Goal: Information Seeking & Learning: Understand process/instructions

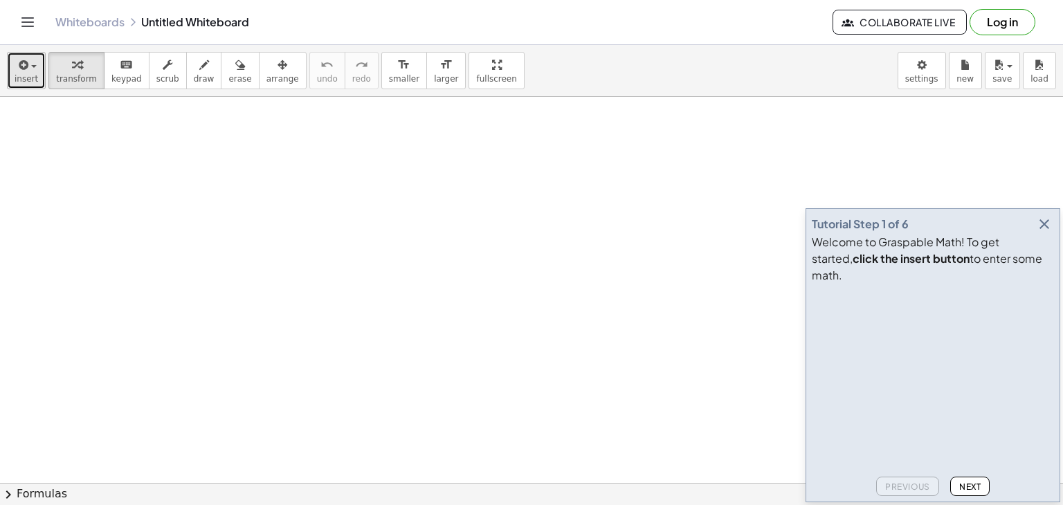
click at [21, 71] on icon "button" at bounding box center [22, 65] width 12 height 17
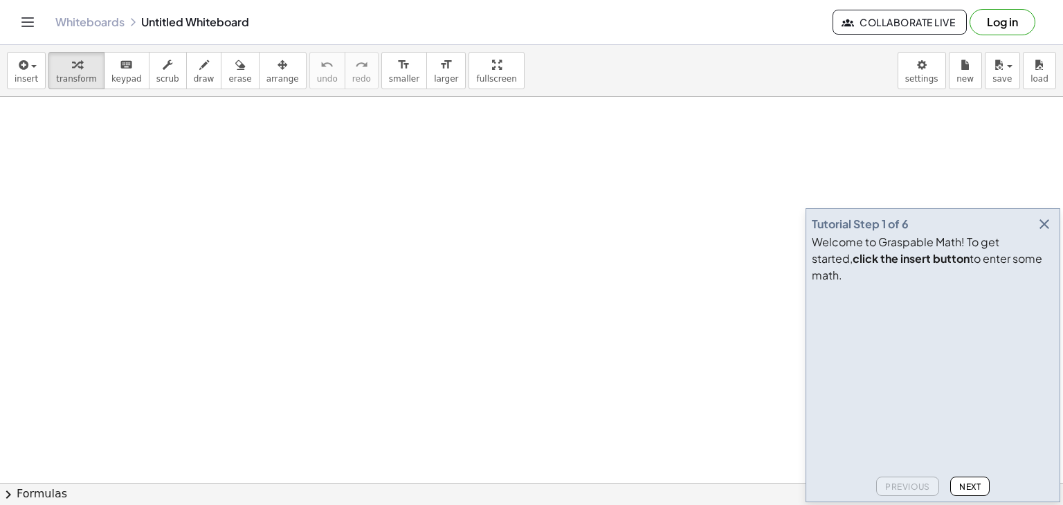
click at [1049, 233] on icon "button" at bounding box center [1044, 224] width 17 height 17
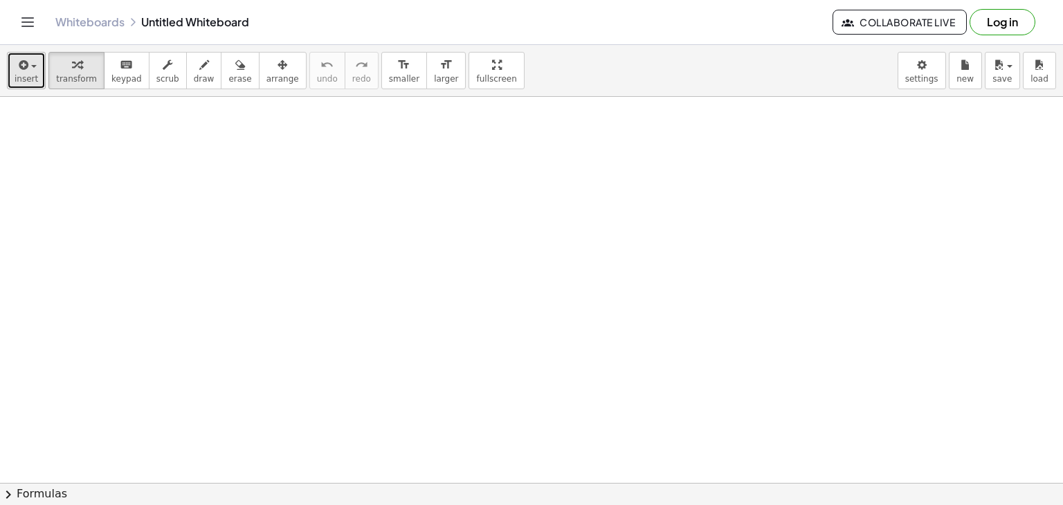
click at [24, 75] on span "insert" at bounding box center [27, 79] width 24 height 10
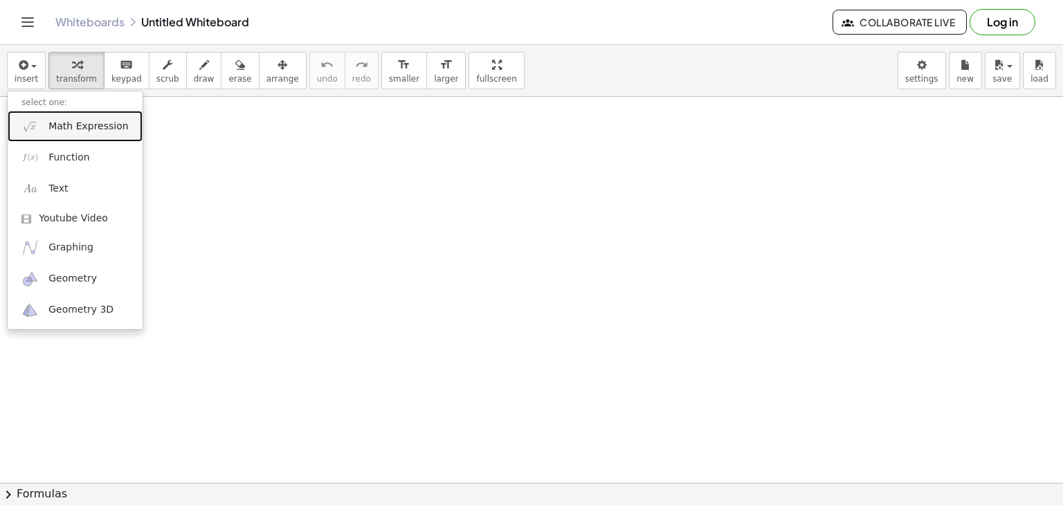
click at [112, 123] on span "Math Expression" at bounding box center [88, 127] width 80 height 14
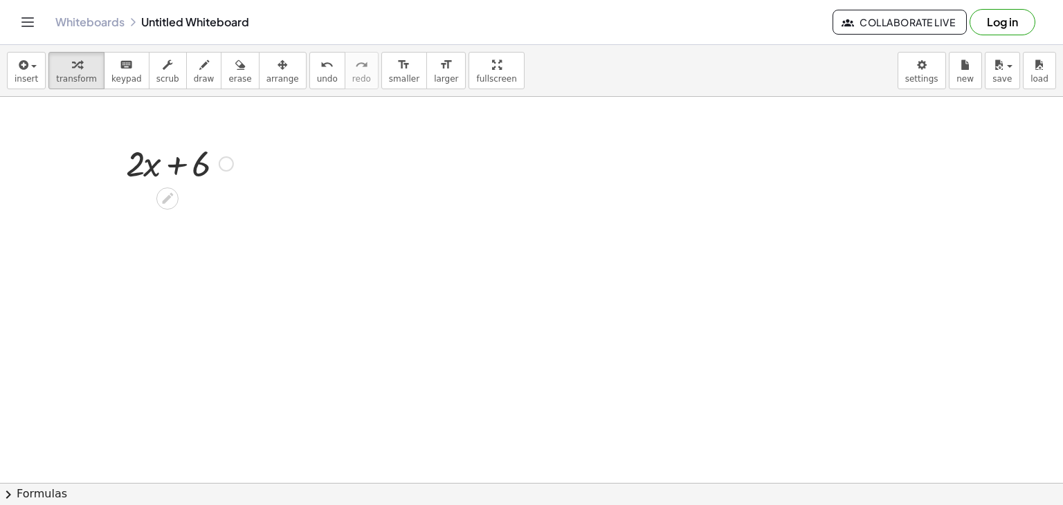
click at [165, 199] on icon at bounding box center [167, 198] width 11 height 11
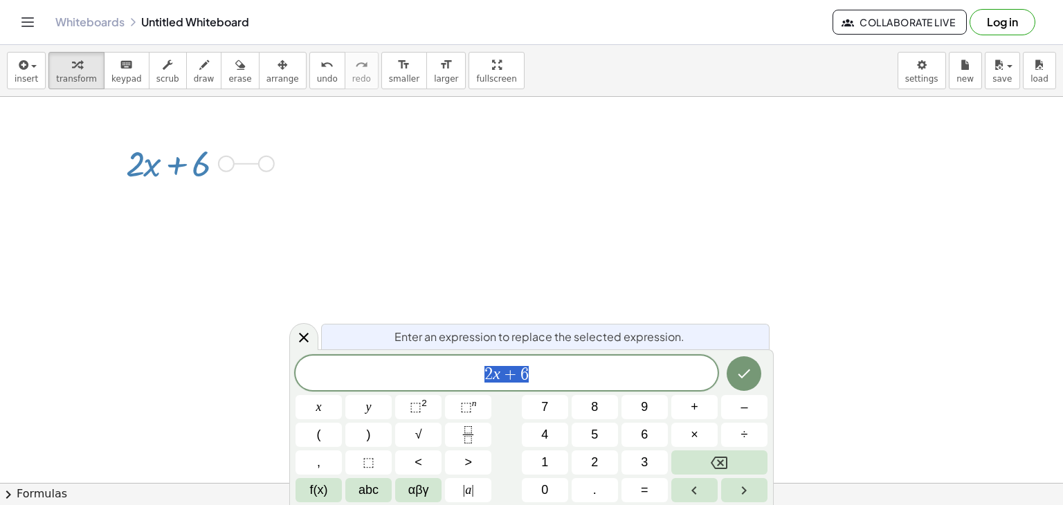
drag, startPoint x: 224, startPoint y: 164, endPoint x: 267, endPoint y: 164, distance: 43.6
click at [272, 156] on div "+ · 2 · x + 6" at bounding box center [203, 156] width 138 height 54
click at [199, 70] on icon "button" at bounding box center [204, 65] width 10 height 17
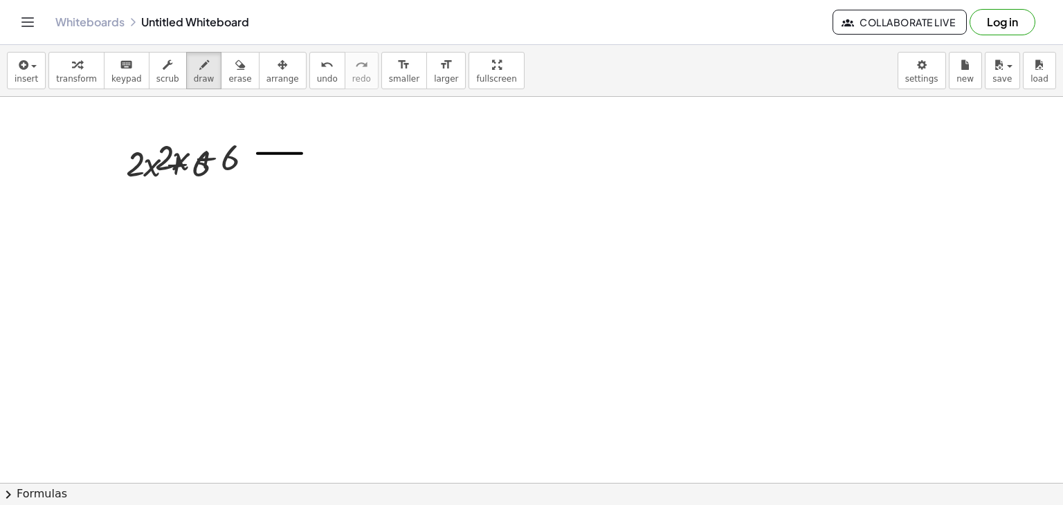
drag, startPoint x: 258, startPoint y: 153, endPoint x: 302, endPoint y: 153, distance: 44.3
drag, startPoint x: 256, startPoint y: 164, endPoint x: 296, endPoint y: 164, distance: 40.1
drag, startPoint x: 367, startPoint y: 134, endPoint x: 332, endPoint y: 189, distance: 65.7
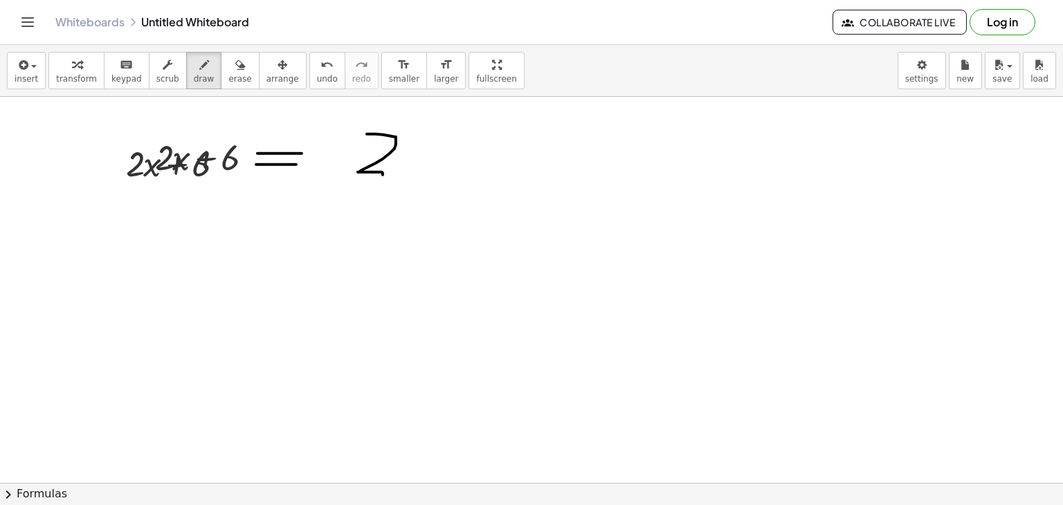
drag, startPoint x: 419, startPoint y: 139, endPoint x: 455, endPoint y: 171, distance: 47.5
click at [21, 21] on icon "Toggle navigation" at bounding box center [27, 22] width 17 height 17
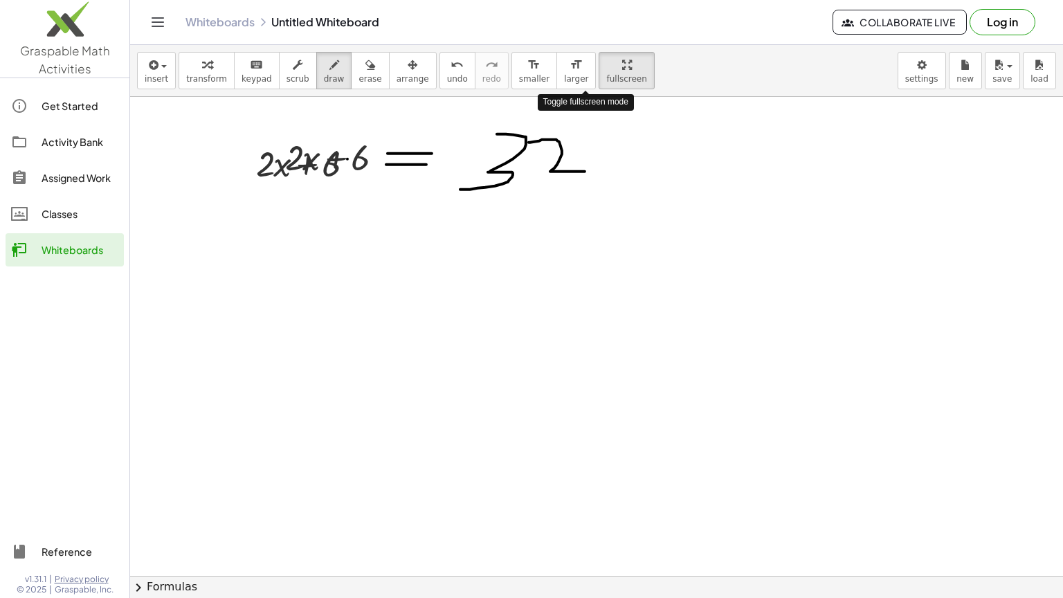
drag, startPoint x: 584, startPoint y: 67, endPoint x: 584, endPoint y: 127, distance: 60.2
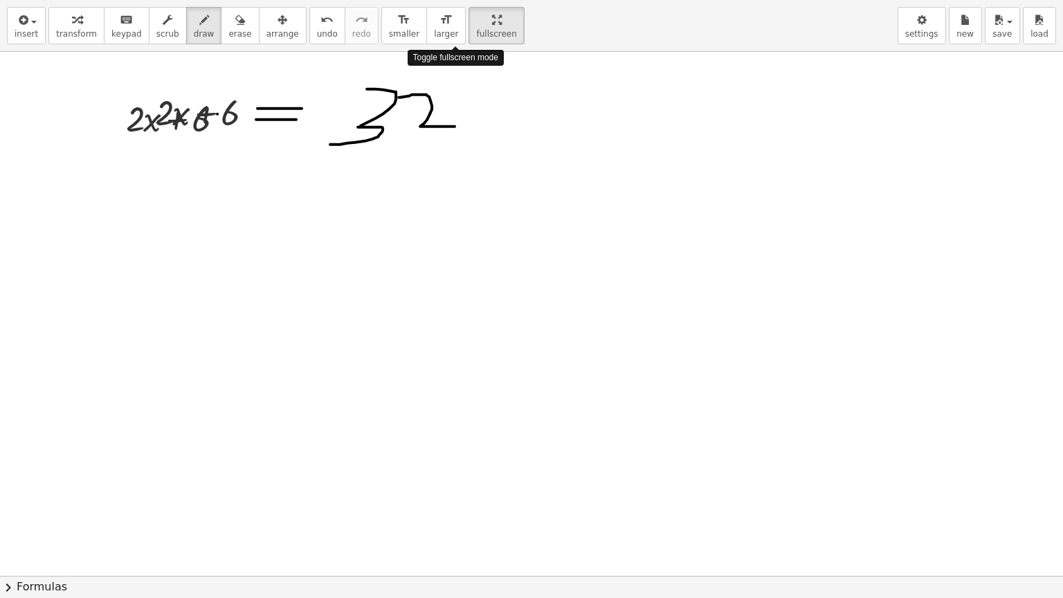
click at [584, 127] on div "insert select one: Math Expression Function Text Youtube Video Graphing Geometr…" at bounding box center [531, 299] width 1063 height 598
drag, startPoint x: 451, startPoint y: 10, endPoint x: 451, endPoint y: -50, distance: 60.2
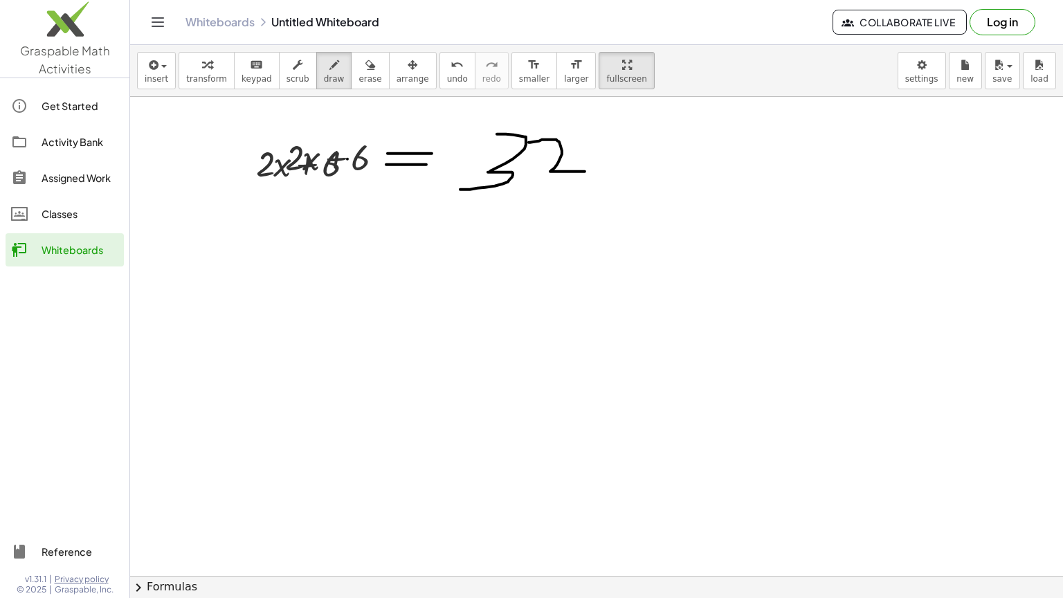
click at [451, 0] on html "Graspable Math Activities Get Started Activity Bank Assigned Work Classes White…" at bounding box center [531, 299] width 1063 height 598
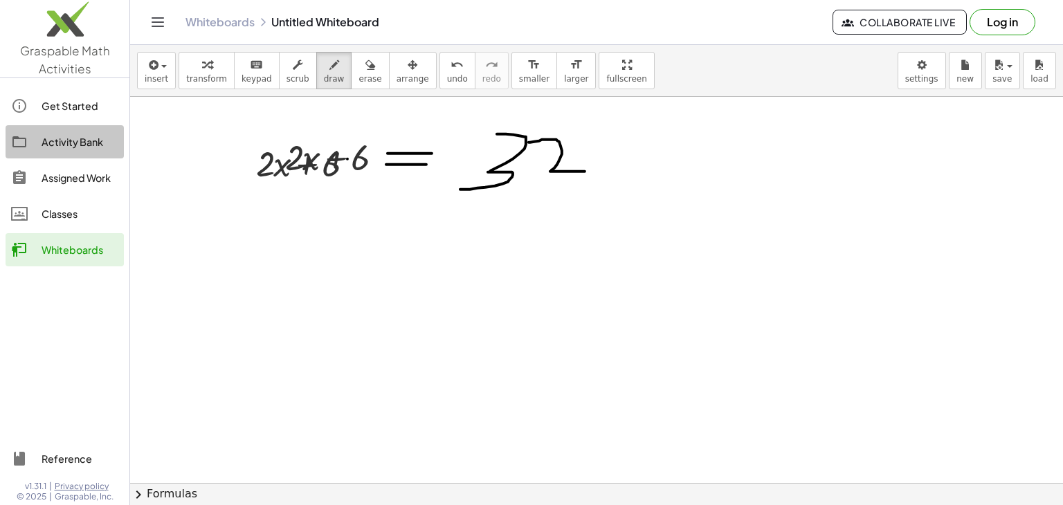
click at [96, 143] on div "Activity Bank" at bounding box center [80, 142] width 77 height 17
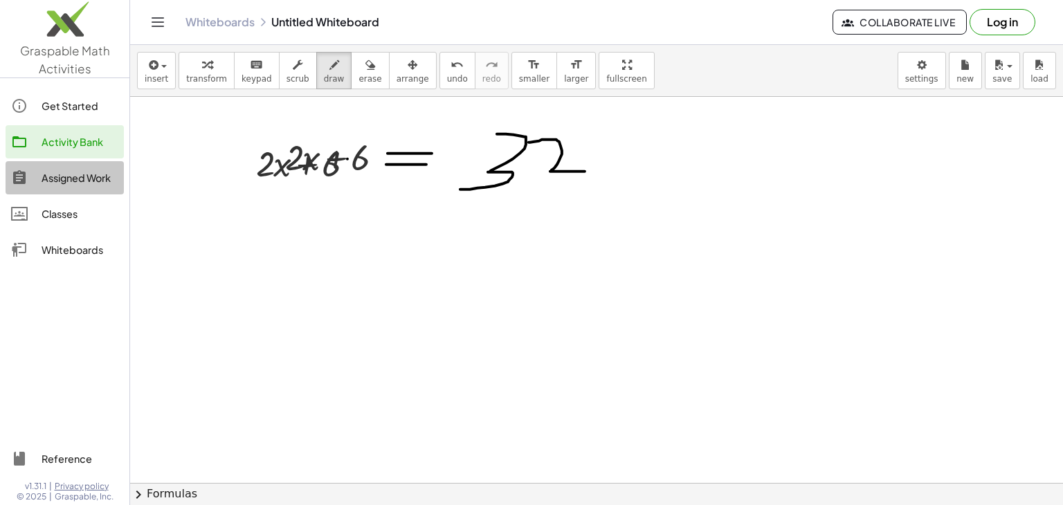
click at [103, 181] on div "Assigned Work" at bounding box center [80, 178] width 77 height 17
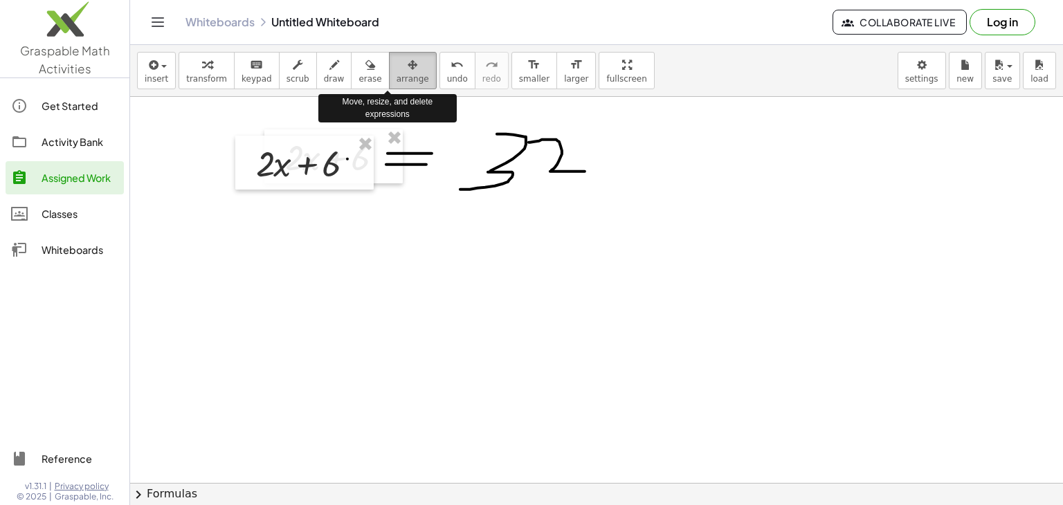
click at [397, 75] on span "arrange" at bounding box center [413, 79] width 33 height 10
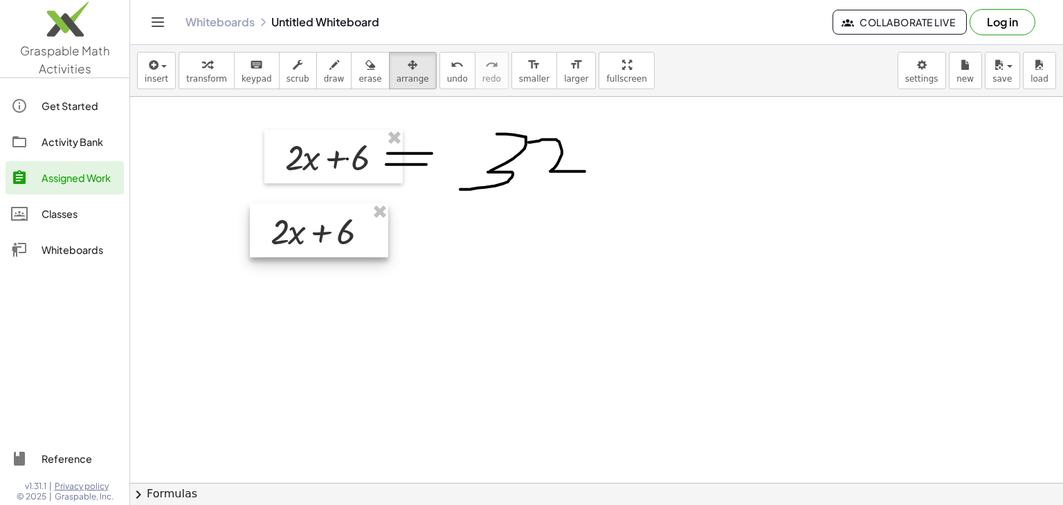
drag, startPoint x: 318, startPoint y: 160, endPoint x: 333, endPoint y: 228, distance: 69.4
click at [333, 228] on div at bounding box center [319, 231] width 138 height 54
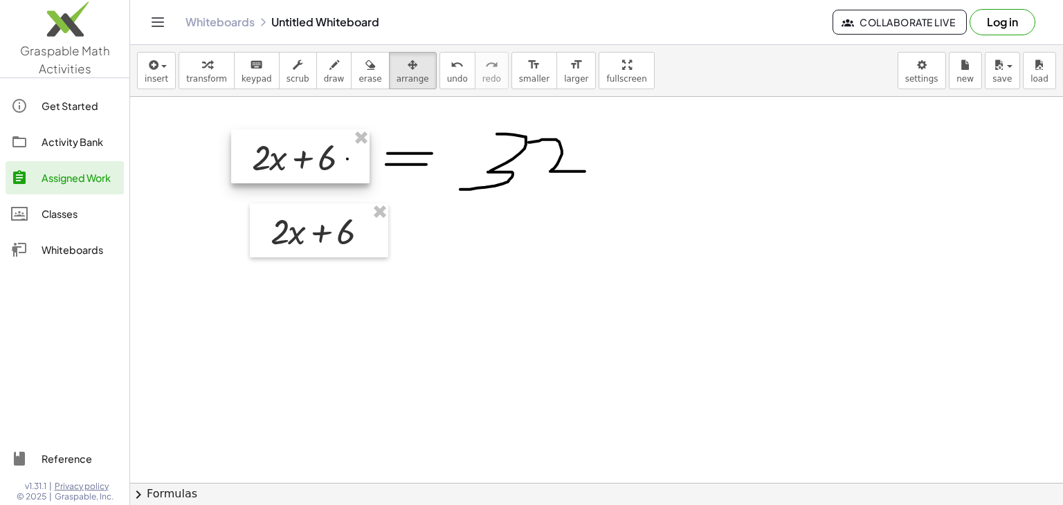
drag, startPoint x: 359, startPoint y: 166, endPoint x: 325, endPoint y: 166, distance: 33.9
click at [325, 166] on div at bounding box center [300, 156] width 138 height 54
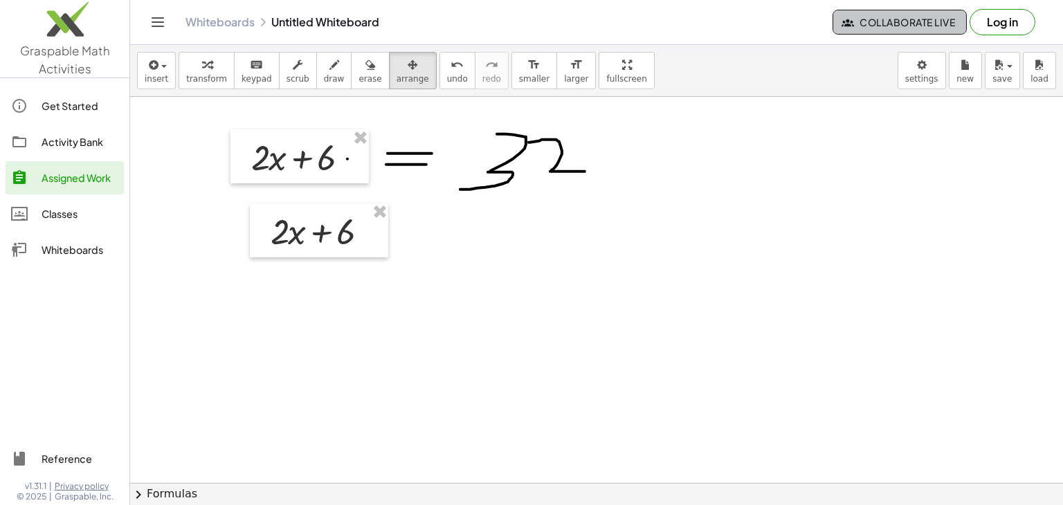
click at [867, 29] on button "Collaborate Live" at bounding box center [900, 22] width 134 height 25
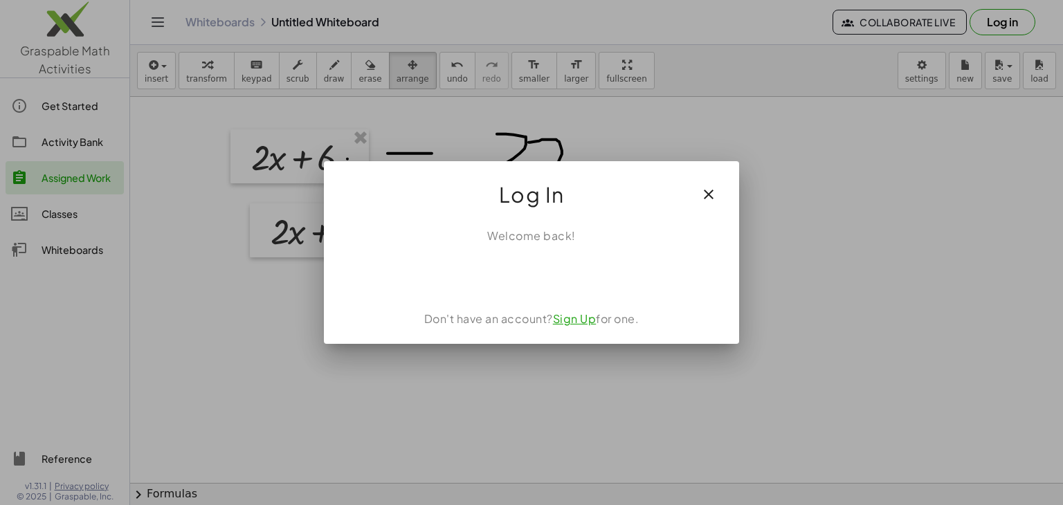
click at [581, 322] on link "Sign Up" at bounding box center [575, 319] width 44 height 15
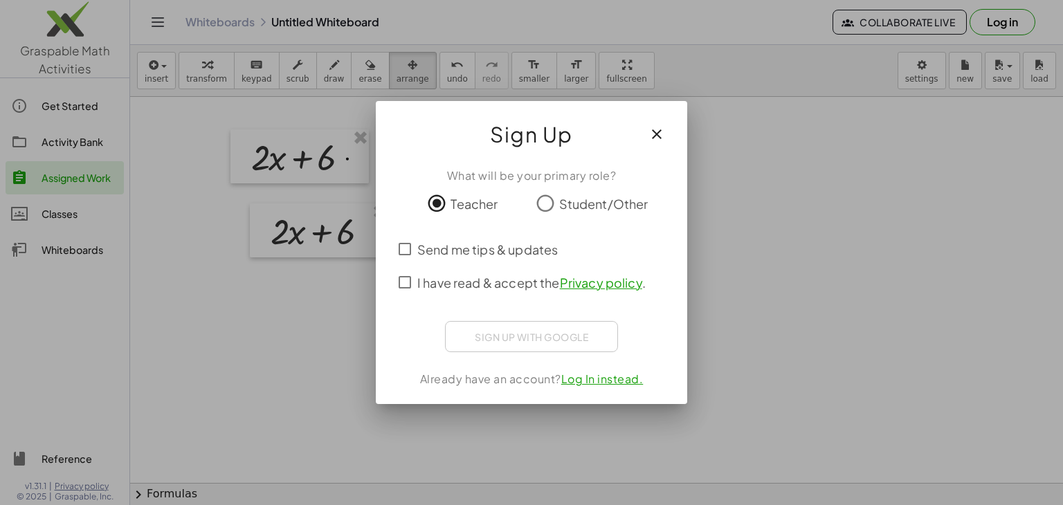
click at [612, 287] on link "Privacy policy" at bounding box center [601, 283] width 82 height 16
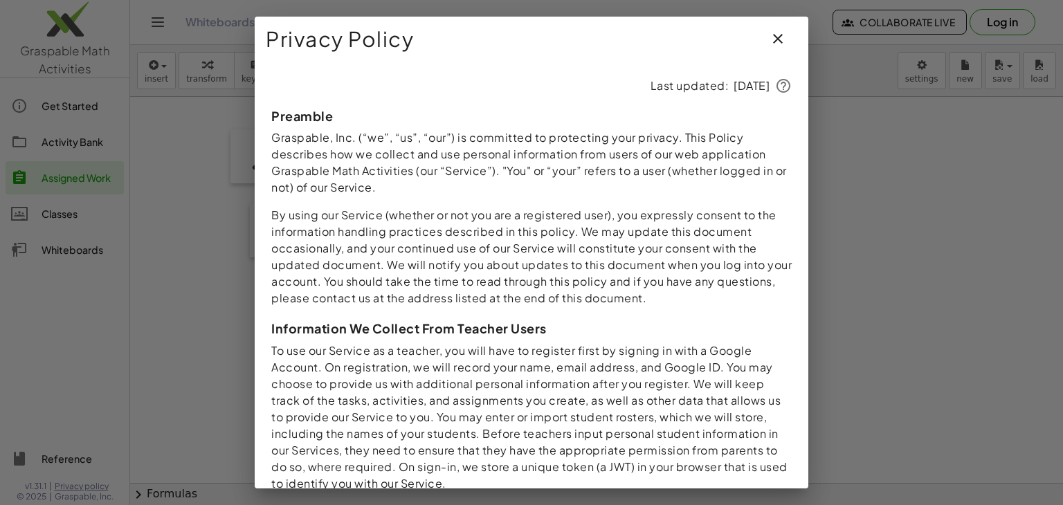
drag, startPoint x: 505, startPoint y: 154, endPoint x: 692, endPoint y: 192, distance: 190.7
click at [692, 192] on p "Graspable, Inc. (“we”, “us”, “our”) is committed to protecting your privacy. Th…" at bounding box center [531, 162] width 521 height 66
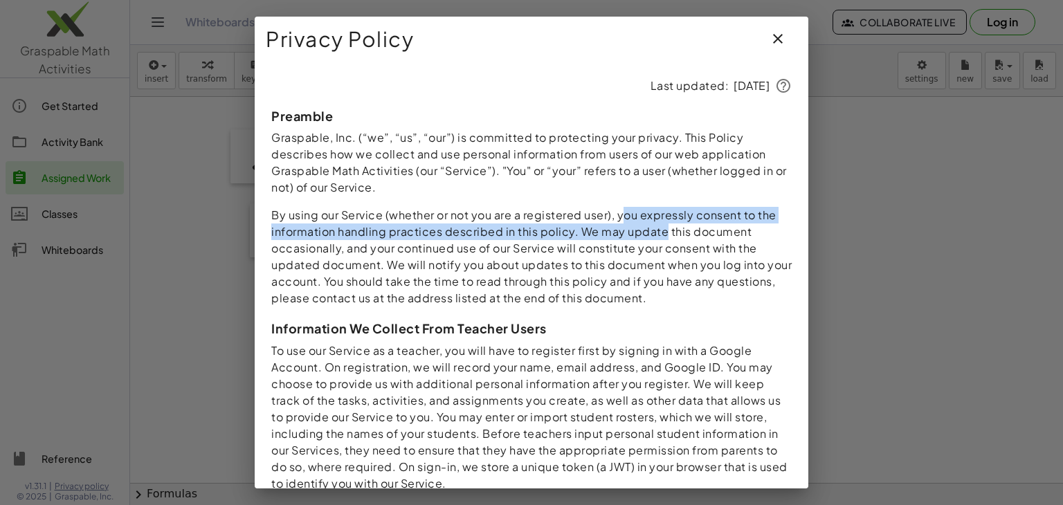
drag, startPoint x: 618, startPoint y: 215, endPoint x: 659, endPoint y: 233, distance: 44.6
click at [659, 233] on p "By using our Service (whether or not you are a registered user), you expressly …" at bounding box center [531, 257] width 521 height 100
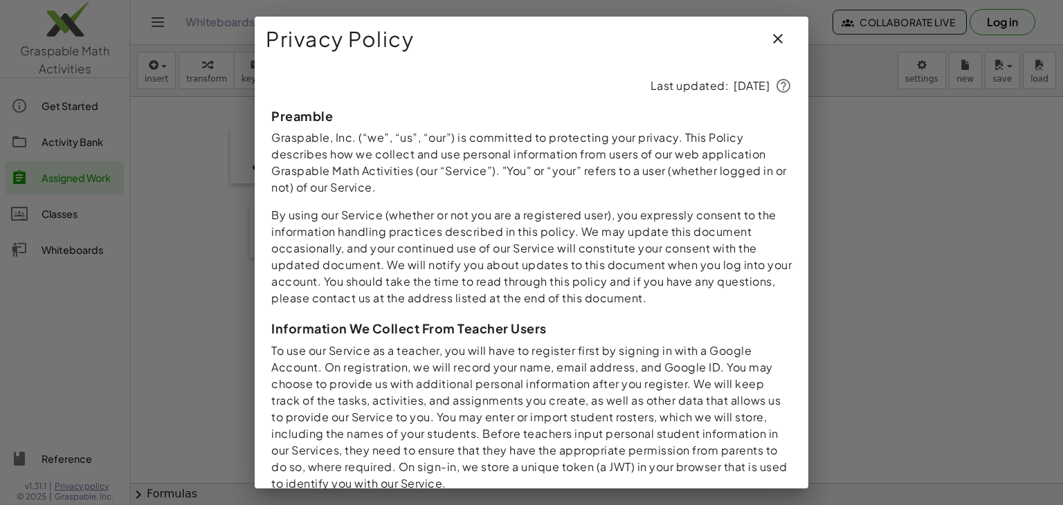
click at [702, 264] on p "By using our Service (whether or not you are a registered user), you expressly …" at bounding box center [531, 257] width 521 height 100
drag, startPoint x: 662, startPoint y: 232, endPoint x: 741, endPoint y: 305, distance: 107.3
click at [741, 305] on p "By using our Service (whether or not you are a registered user), you expressly …" at bounding box center [531, 257] width 521 height 100
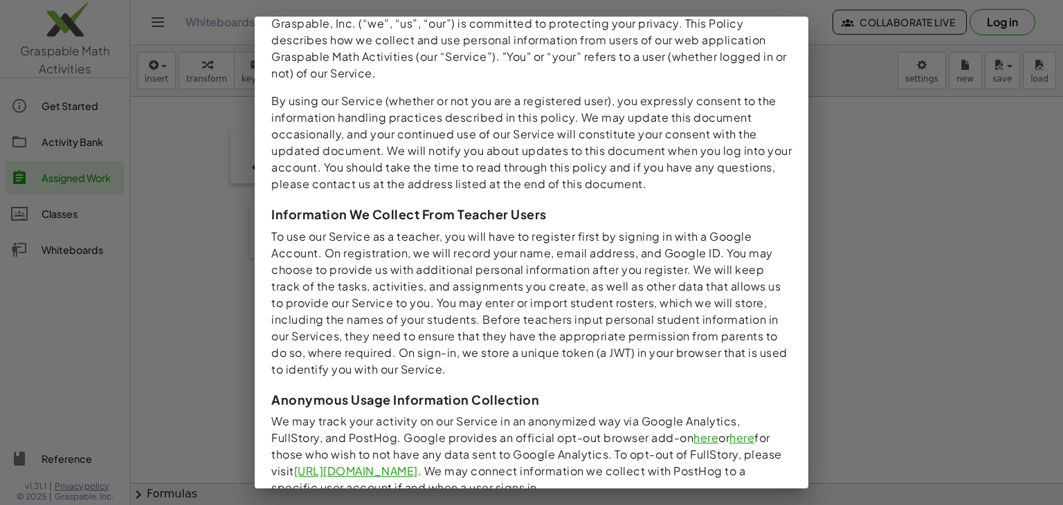
scroll to position [138, 0]
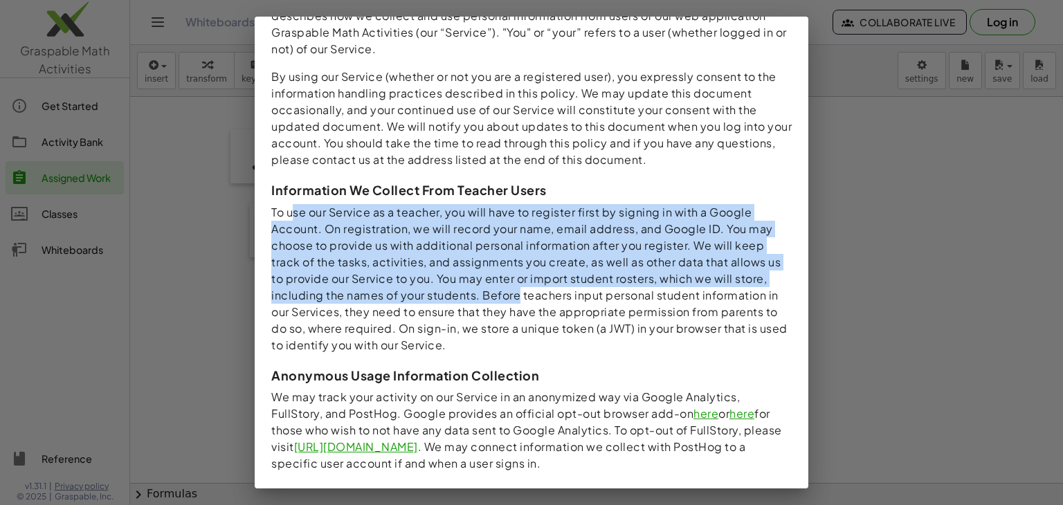
drag, startPoint x: 285, startPoint y: 216, endPoint x: 510, endPoint y: 293, distance: 237.7
click at [510, 293] on p "To use our Service as a teacher, you will have to register first by signing in …" at bounding box center [531, 279] width 521 height 150
click at [676, 287] on p "To use our Service as a teacher, you will have to register first by signing in …" at bounding box center [531, 279] width 521 height 150
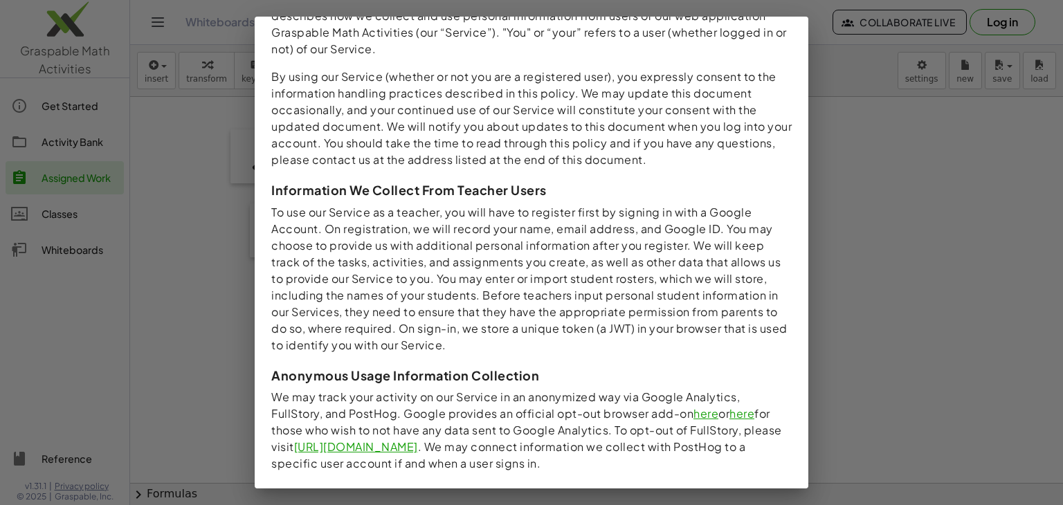
drag, startPoint x: 675, startPoint y: 278, endPoint x: 705, endPoint y: 341, distance: 70.0
click at [705, 341] on p "To use our Service as a teacher, you will have to register first by signing in …" at bounding box center [531, 279] width 521 height 150
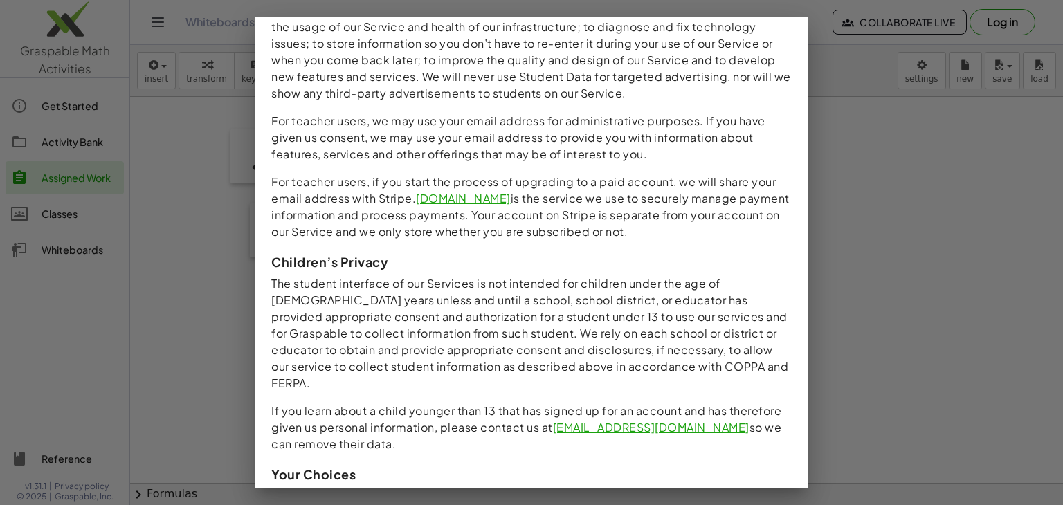
scroll to position [969, 0]
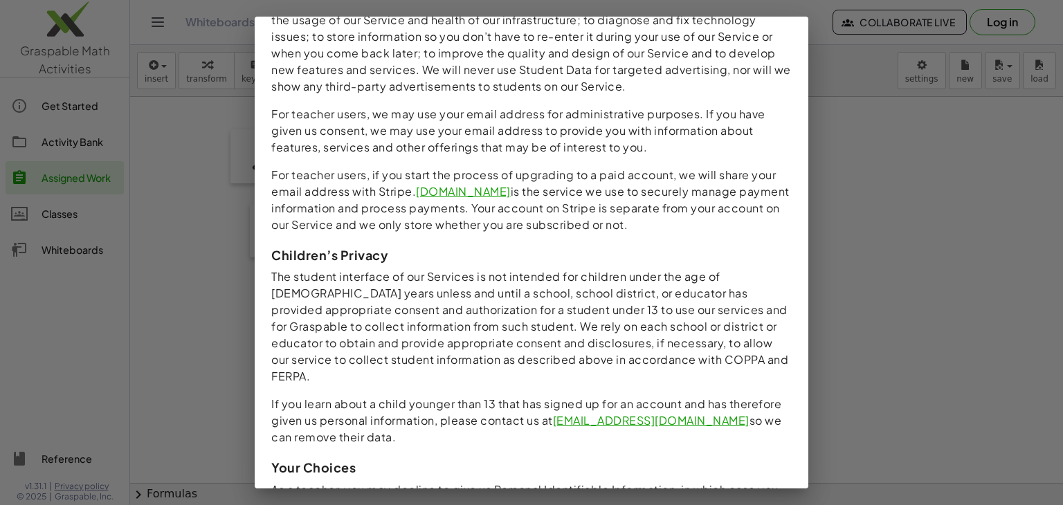
drag, startPoint x: 484, startPoint y: 174, endPoint x: 689, endPoint y: 228, distance: 212.6
click at [689, 228] on p "For teacher users, if you start the process of upgrading to a paid account, we …" at bounding box center [531, 200] width 521 height 66
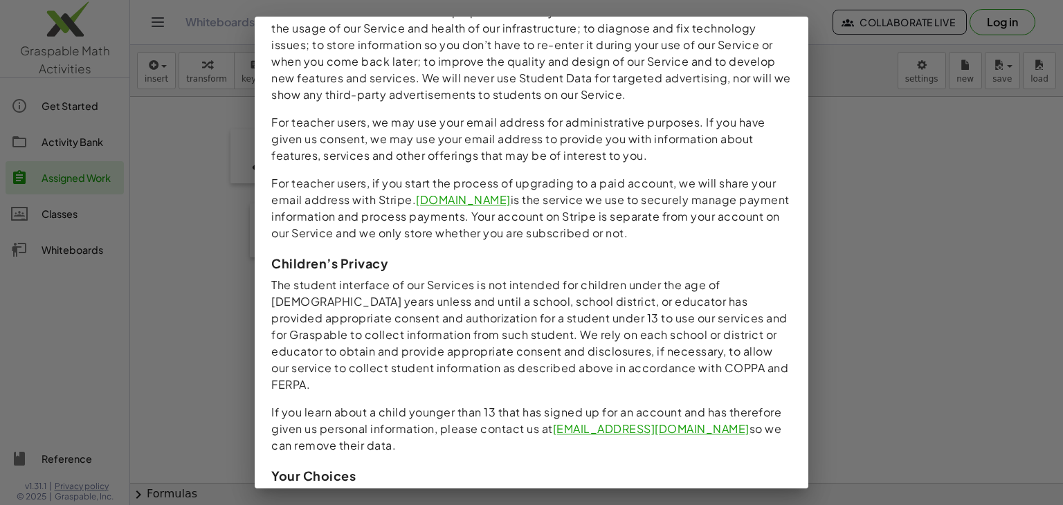
scroll to position [930, 0]
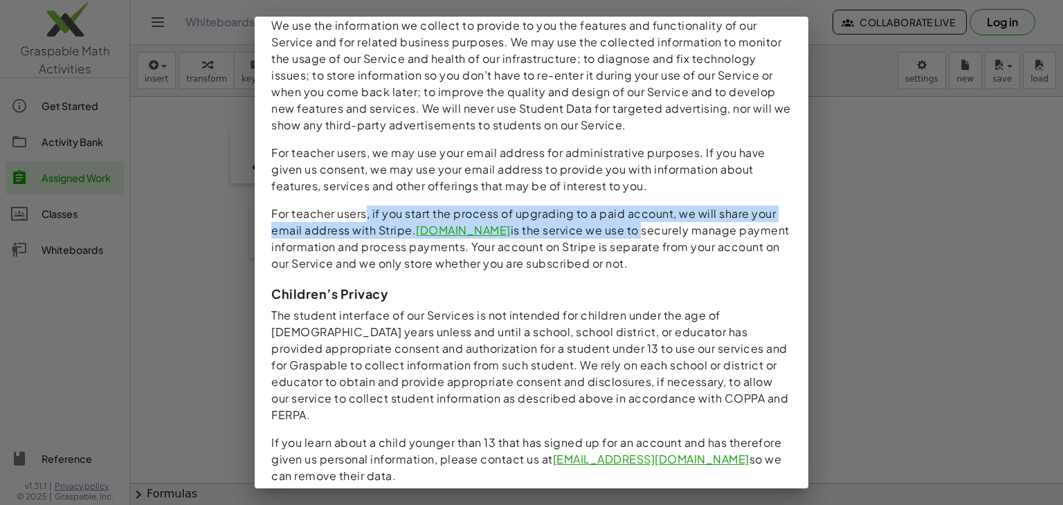
drag, startPoint x: 363, startPoint y: 219, endPoint x: 604, endPoint y: 227, distance: 241.0
click at [604, 227] on p "For teacher users, if you start the process of upgrading to a paid account, we …" at bounding box center [531, 239] width 521 height 66
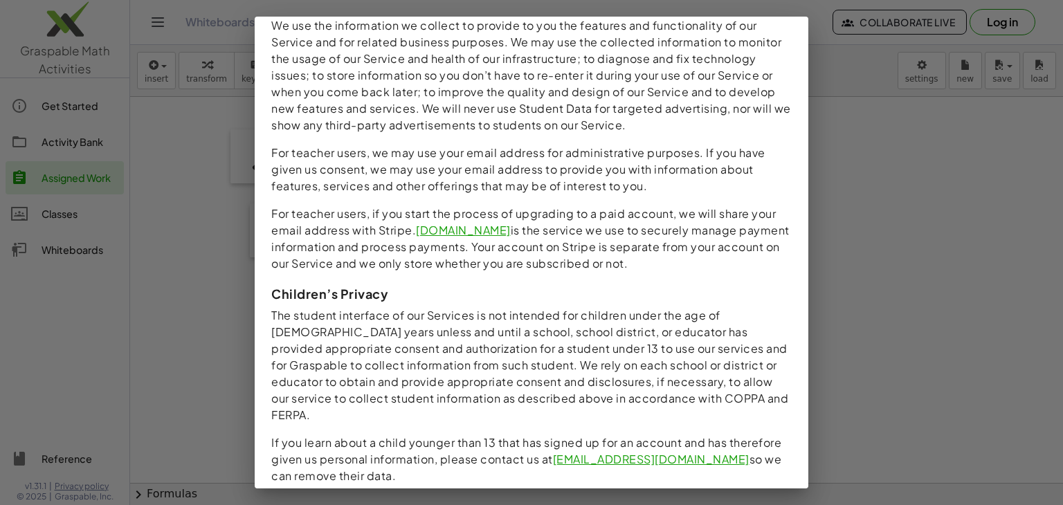
click at [662, 261] on p "For teacher users, if you start the process of upgrading to a paid account, we …" at bounding box center [531, 239] width 521 height 66
click at [914, 156] on div at bounding box center [531, 252] width 1063 height 505
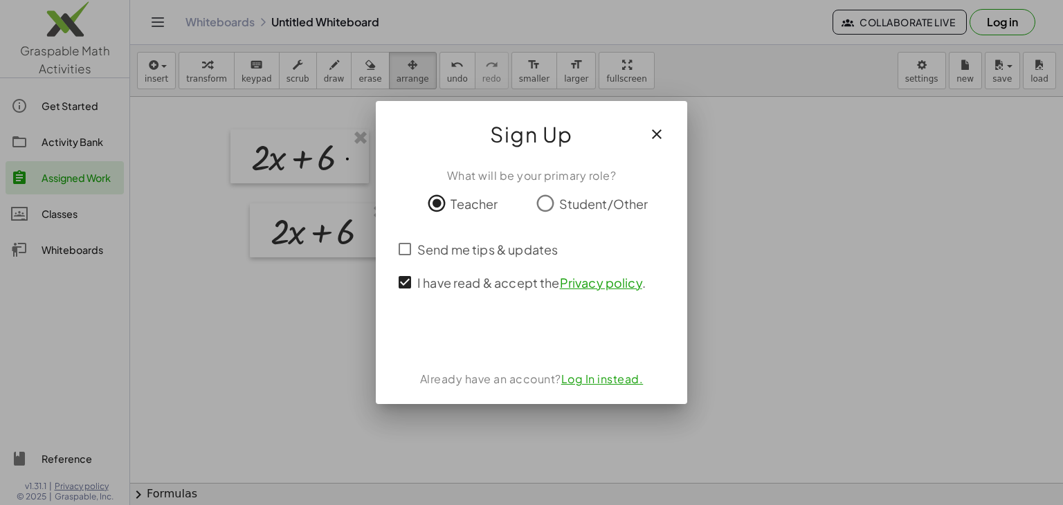
click at [662, 136] on icon "button" at bounding box center [657, 134] width 17 height 17
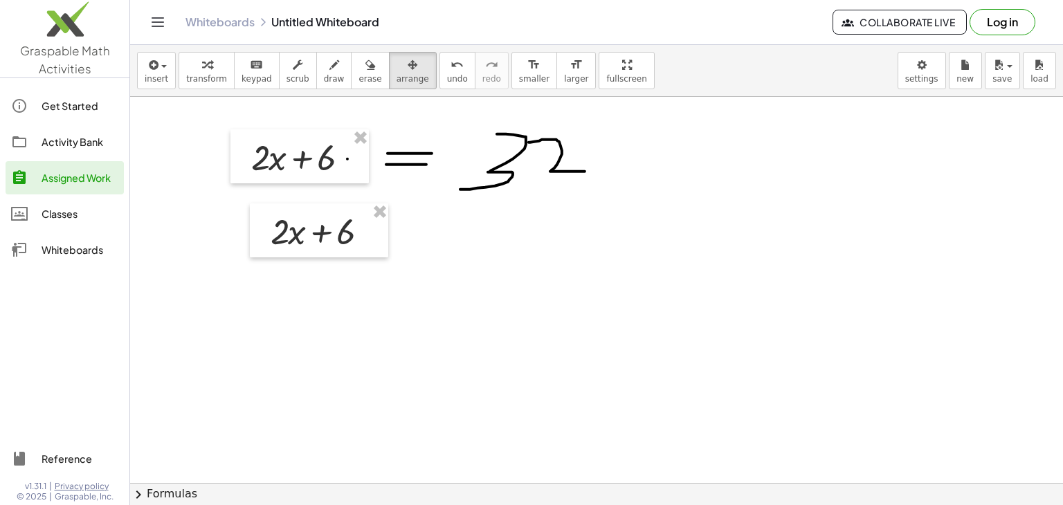
click at [1004, 25] on button "Log in" at bounding box center [1003, 22] width 66 height 26
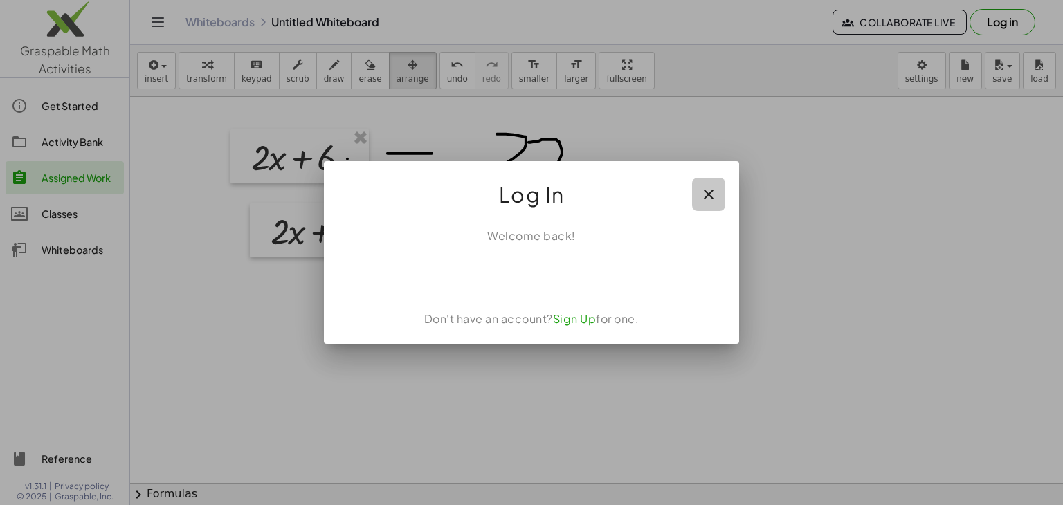
click at [712, 195] on icon "button" at bounding box center [709, 194] width 17 height 17
